Goal: Find specific page/section: Find specific page/section

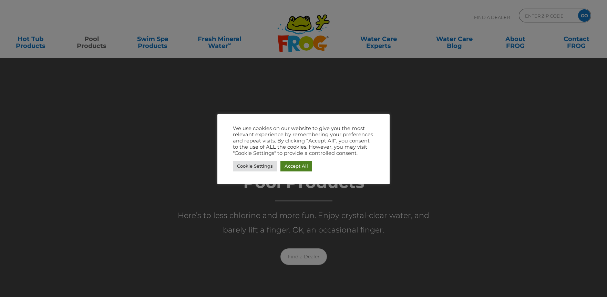
click at [296, 167] on link "Accept All" at bounding box center [296, 165] width 32 height 11
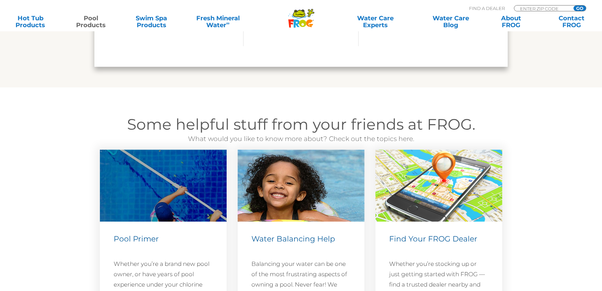
scroll to position [2205, 0]
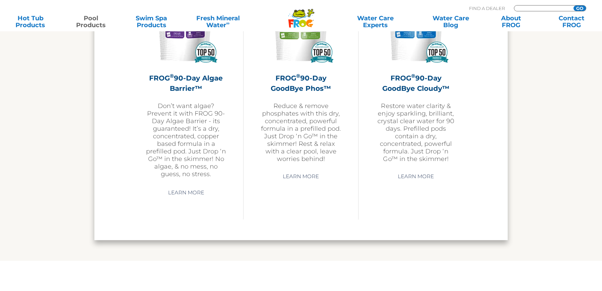
click at [532, 8] on input "Zip Code Form" at bounding box center [542, 9] width 46 height 6
type input "38804"
click at [579, 9] on input "GO" at bounding box center [579, 9] width 12 height 6
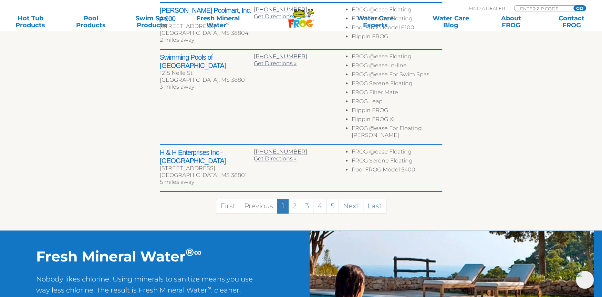
scroll to position [448, 0]
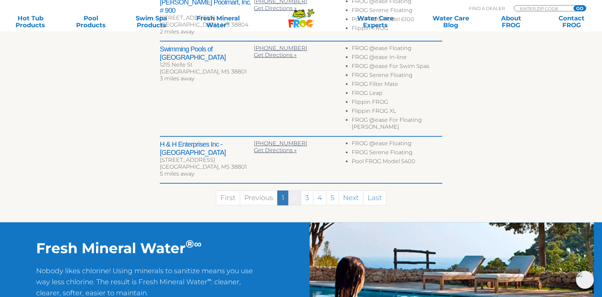
click at [296, 190] on link "2" at bounding box center [294, 197] width 13 height 15
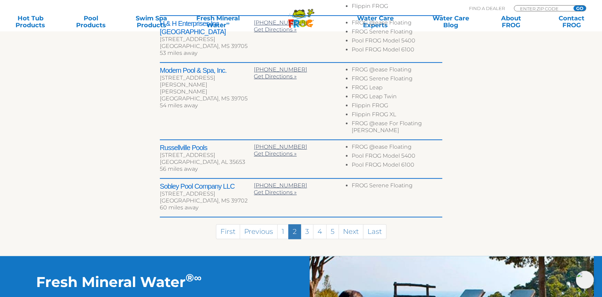
scroll to position [448, 0]
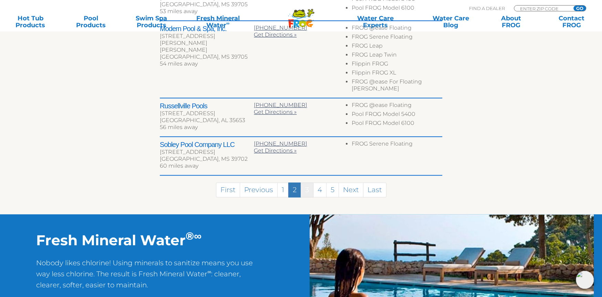
click at [306, 182] on link "3" at bounding box center [307, 189] width 13 height 15
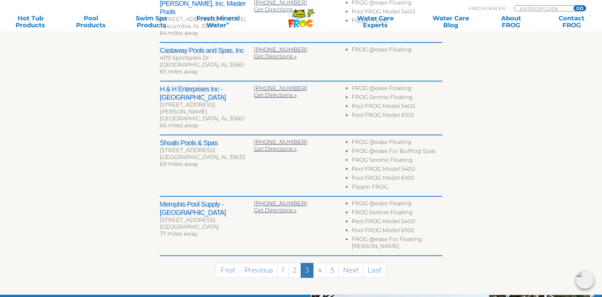
scroll to position [407, 0]
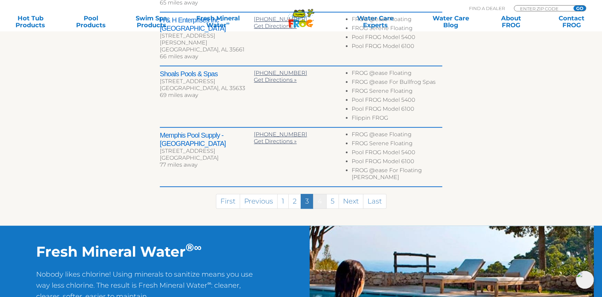
click at [321, 194] on link "4" at bounding box center [319, 201] width 13 height 15
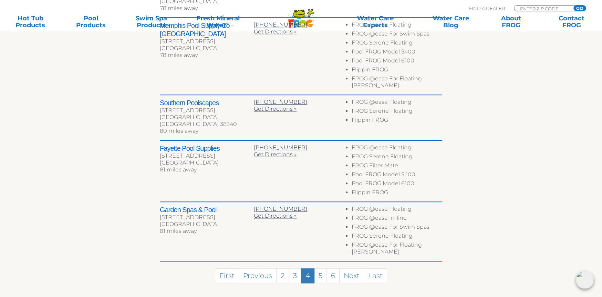
scroll to position [362, 0]
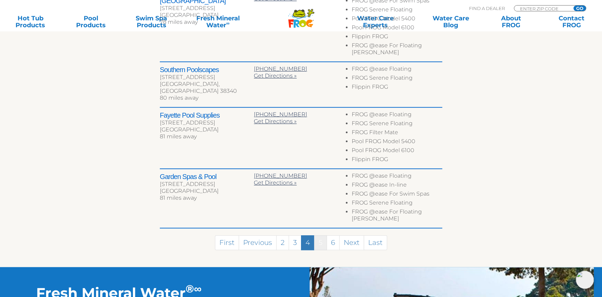
click at [320, 235] on link "5" at bounding box center [320, 242] width 13 height 15
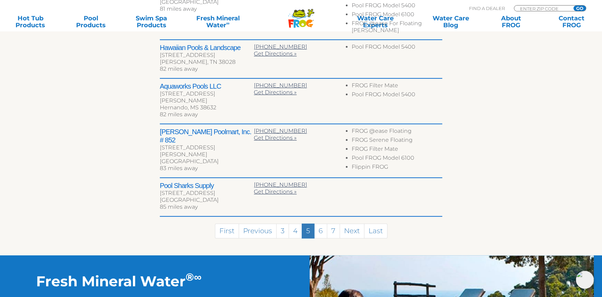
scroll to position [364, 0]
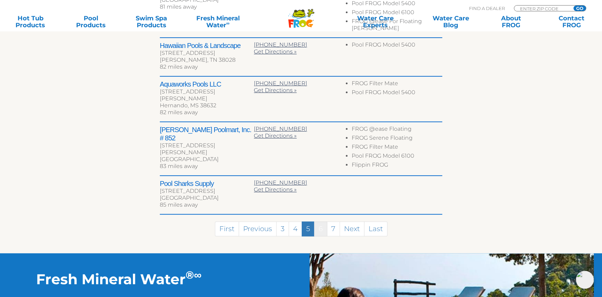
click at [321, 221] on link "6" at bounding box center [320, 228] width 13 height 15
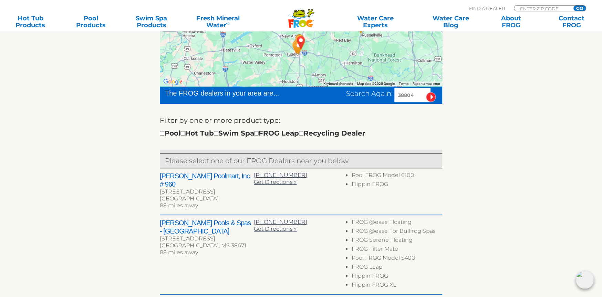
scroll to position [165, 0]
